Goal: Transaction & Acquisition: Purchase product/service

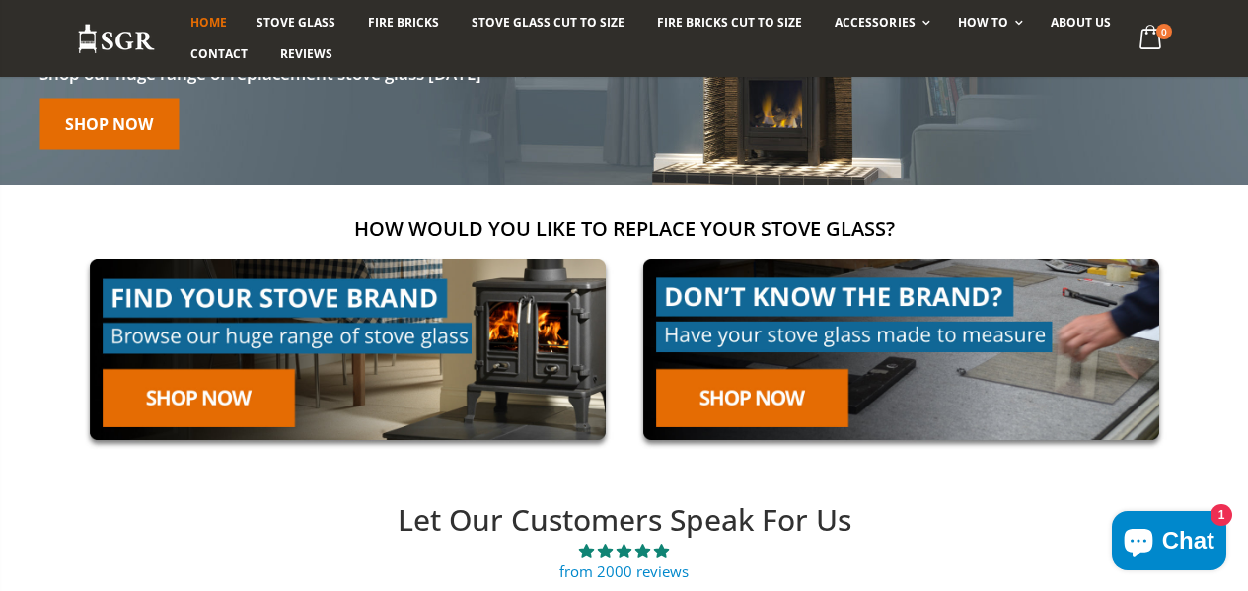
scroll to position [197, 0]
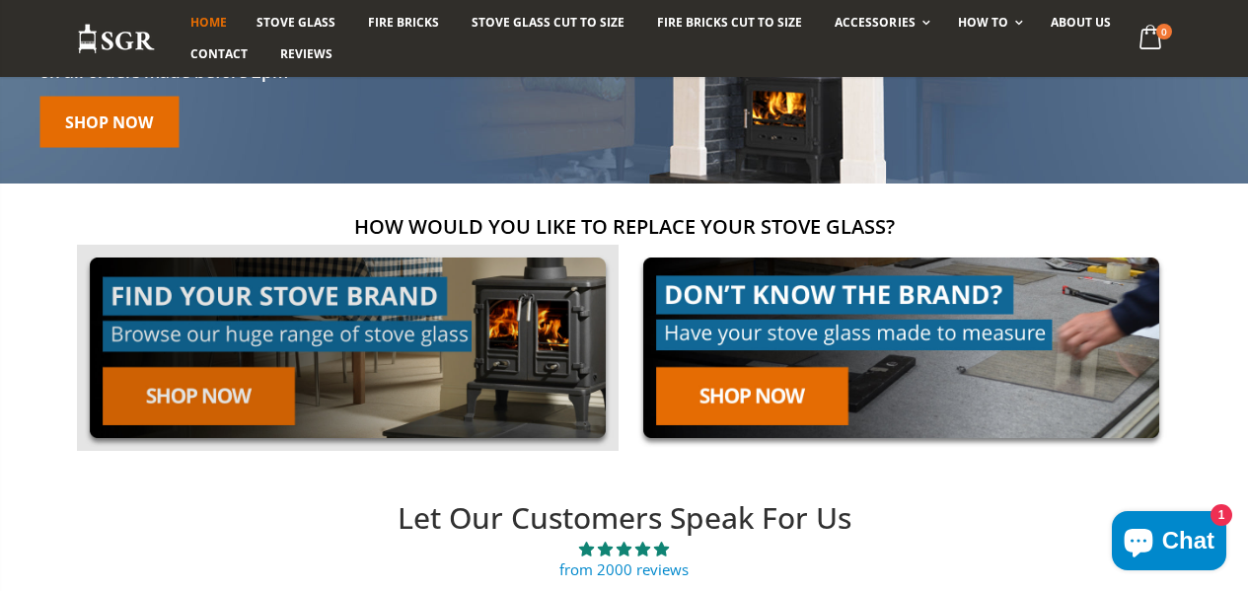
click at [190, 400] on link at bounding box center [347, 348] width 541 height 206
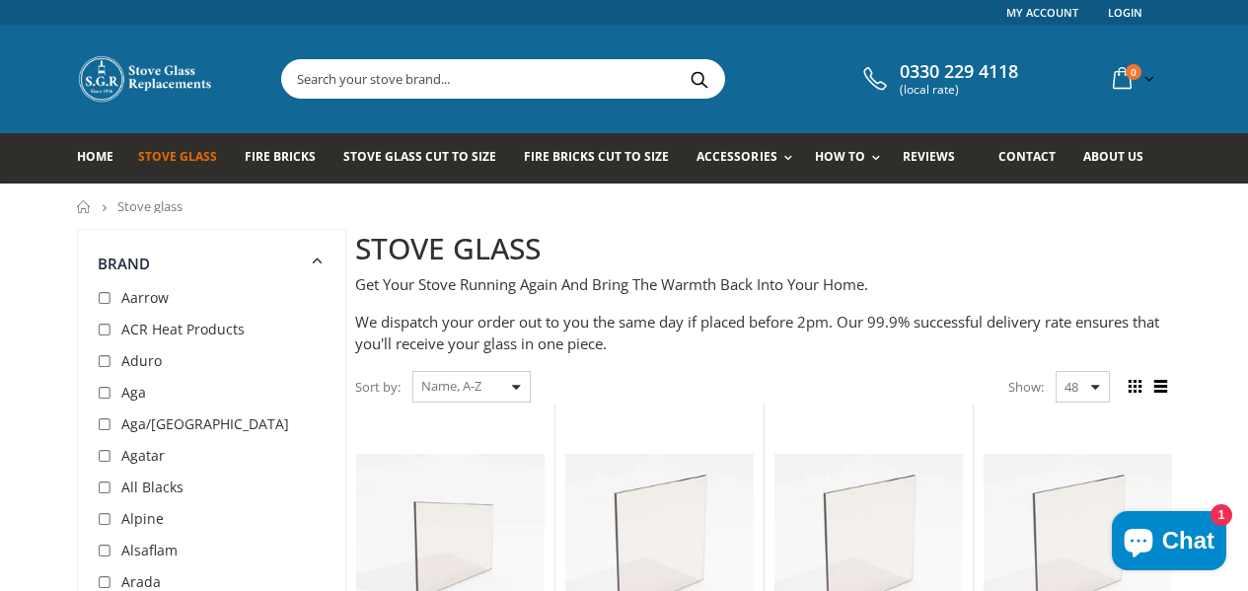
click at [693, 393] on div "Sort by: Featured Best Selling Name, A-Z Name, Z-A Price, low to high Price, hi…" at bounding box center [763, 387] width 817 height 35
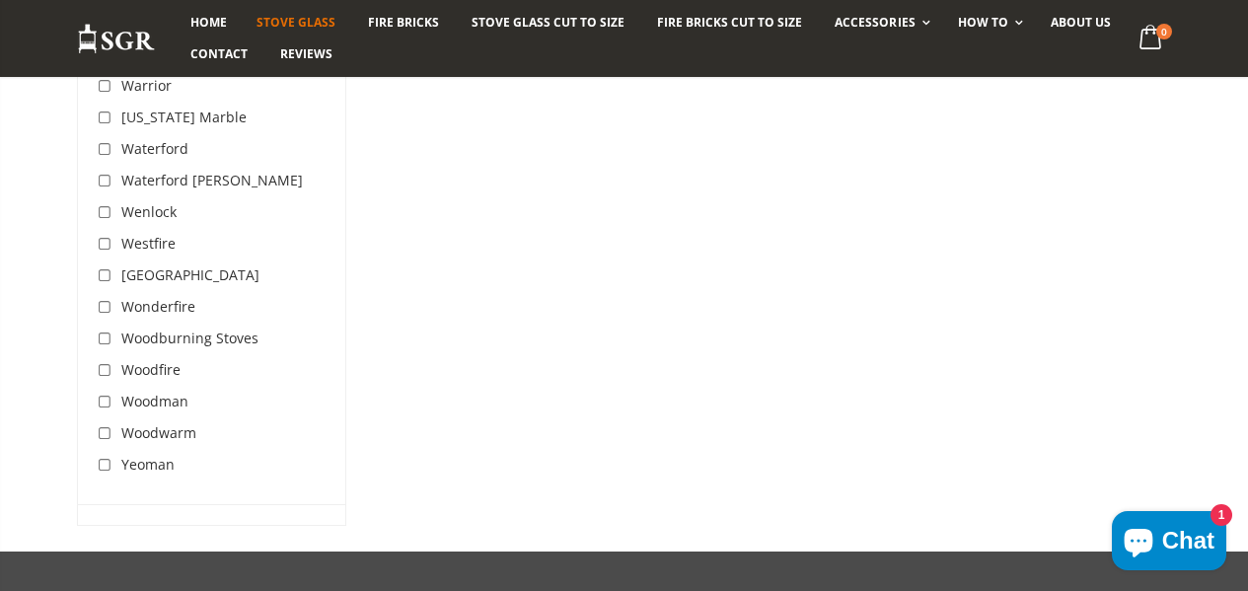
scroll to position [6509, 0]
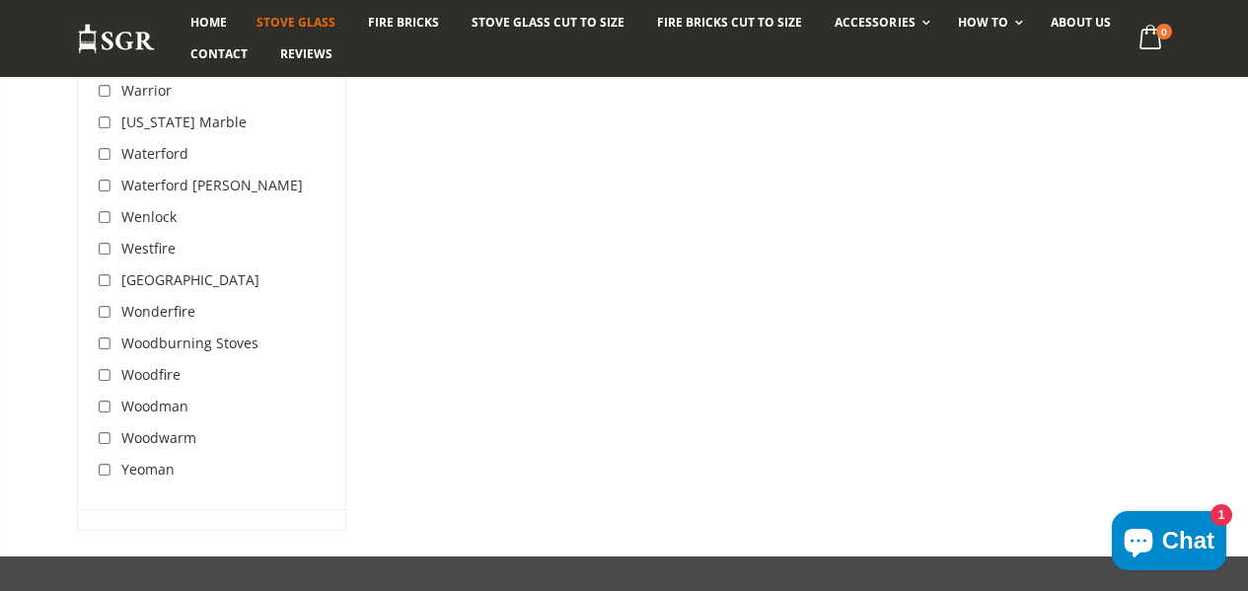
click at [121, 460] on span "Yeoman" at bounding box center [147, 469] width 53 height 19
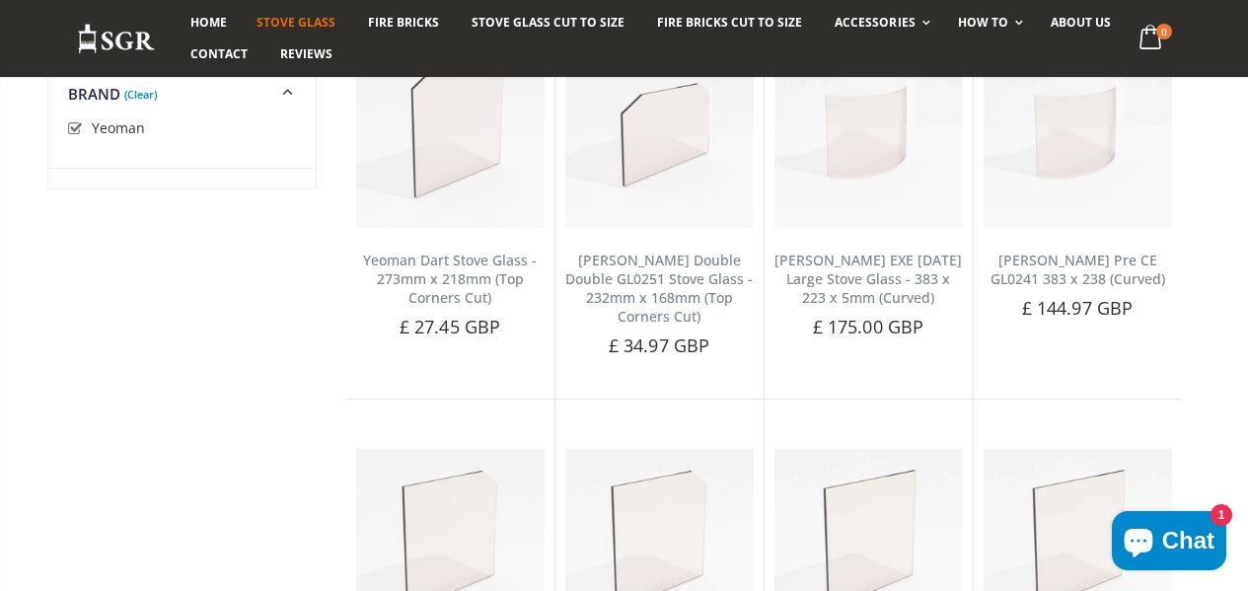
scroll to position [2028, 0]
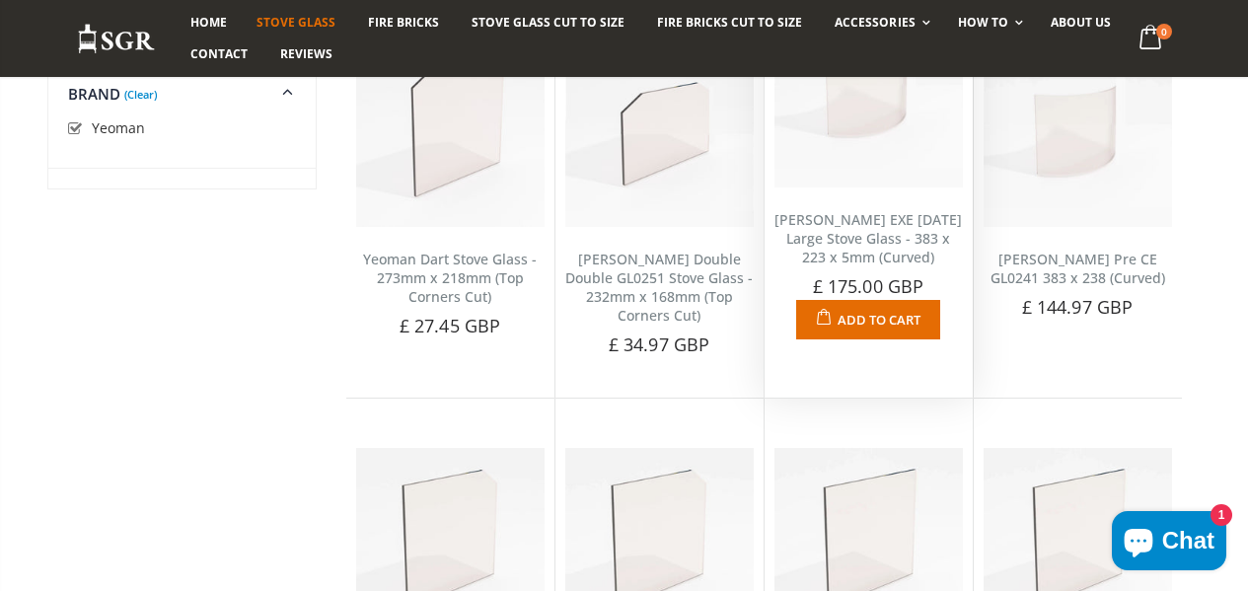
click at [861, 266] on link "Yeoman Devon EXE CE1 Large Stove Glass - 383 x 223 x 5mm (Curved)" at bounding box center [867, 238] width 187 height 56
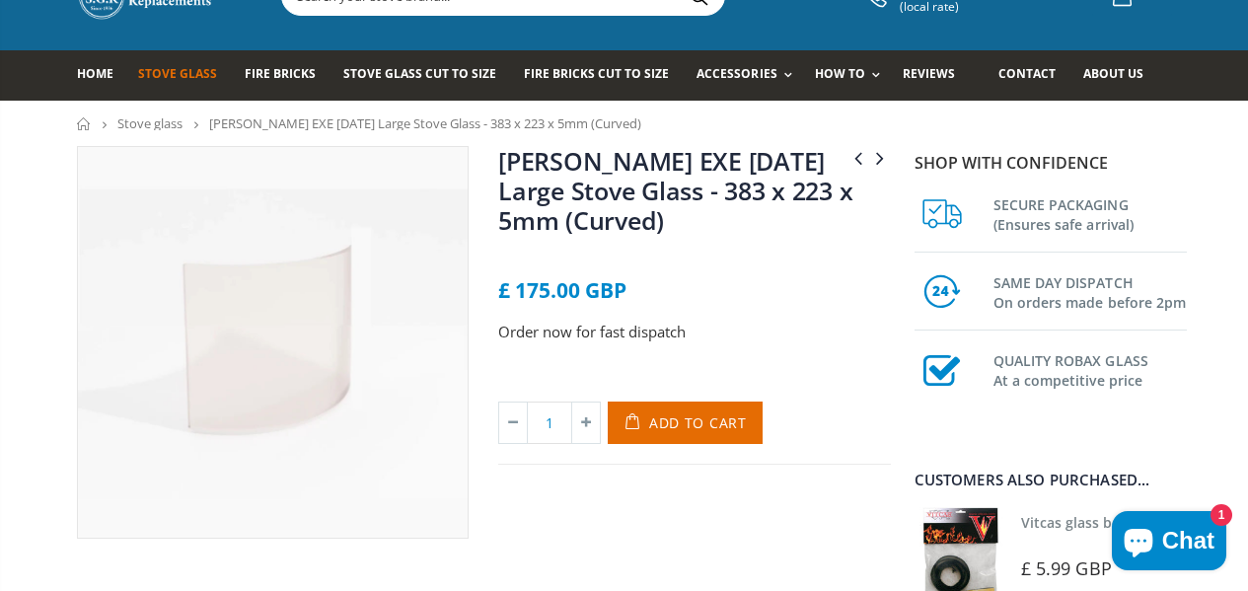
scroll to position [79, 0]
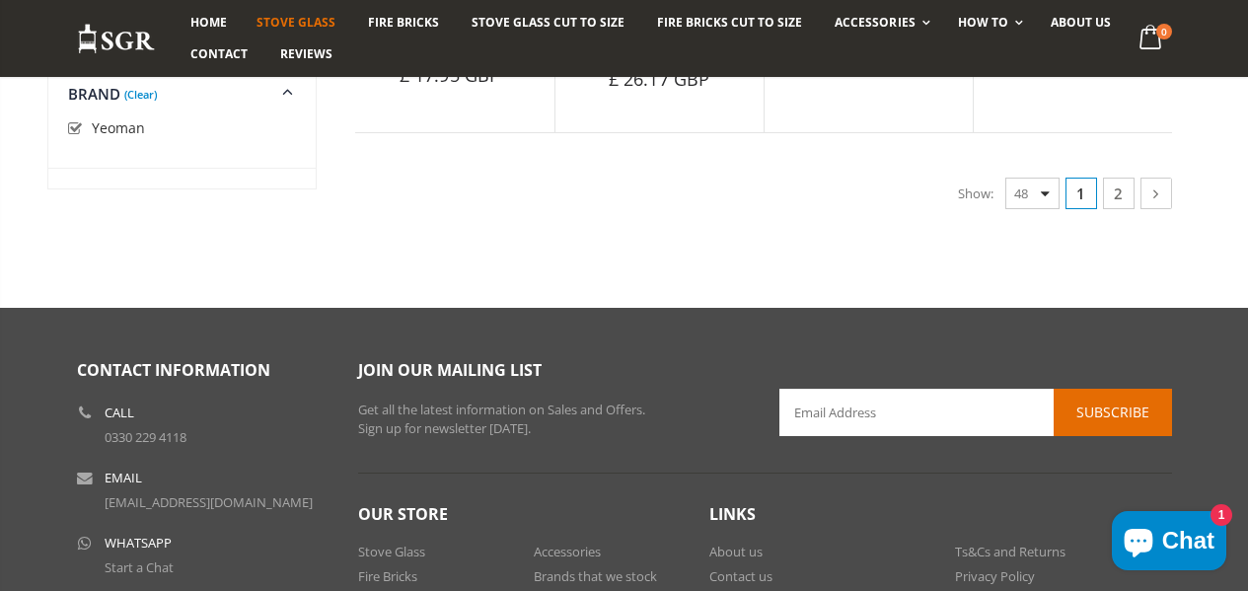
scroll to position [5105, 0]
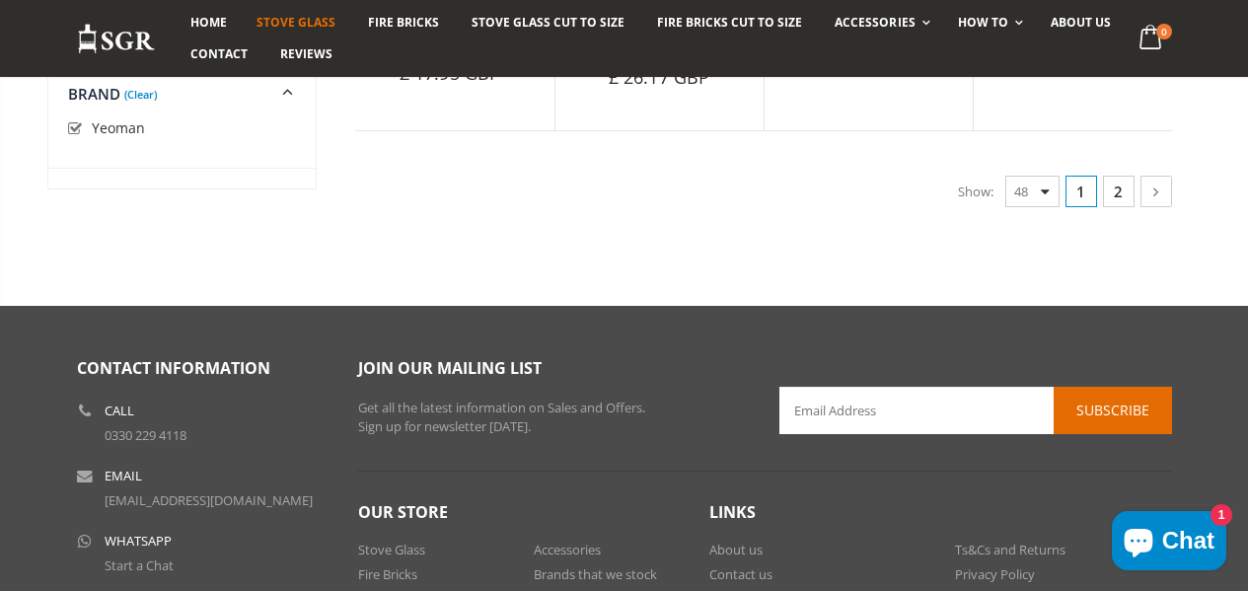
click at [1134, 207] on link "2" at bounding box center [1119, 192] width 32 height 32
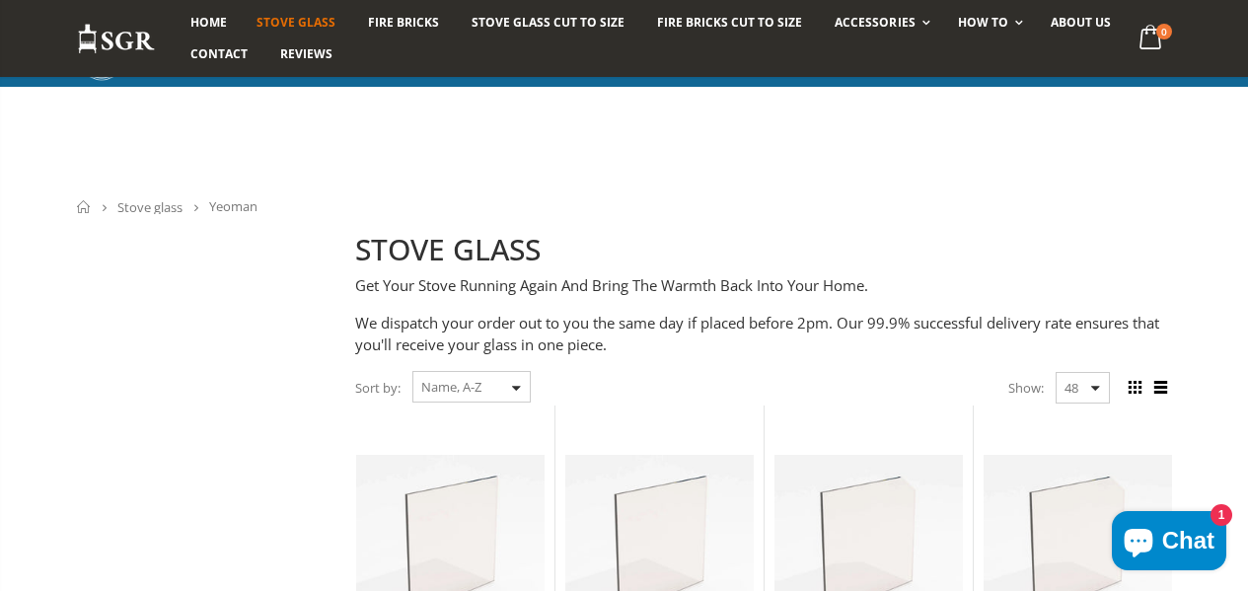
scroll to position [929, 0]
